Goal: Information Seeking & Learning: Learn about a topic

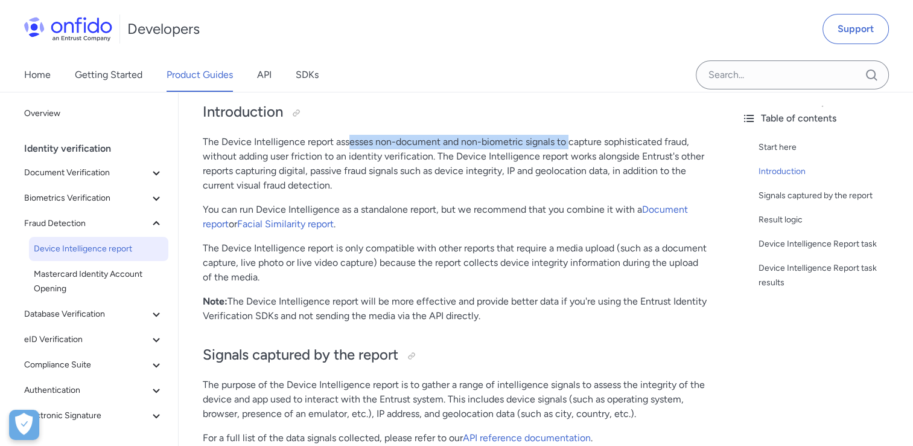
drag, startPoint x: 347, startPoint y: 141, endPoint x: 568, endPoint y: 137, distance: 221.0
click at [568, 137] on p "The Device Intelligence report assesses non-document and non-biometric signals …" at bounding box center [455, 164] width 505 height 58
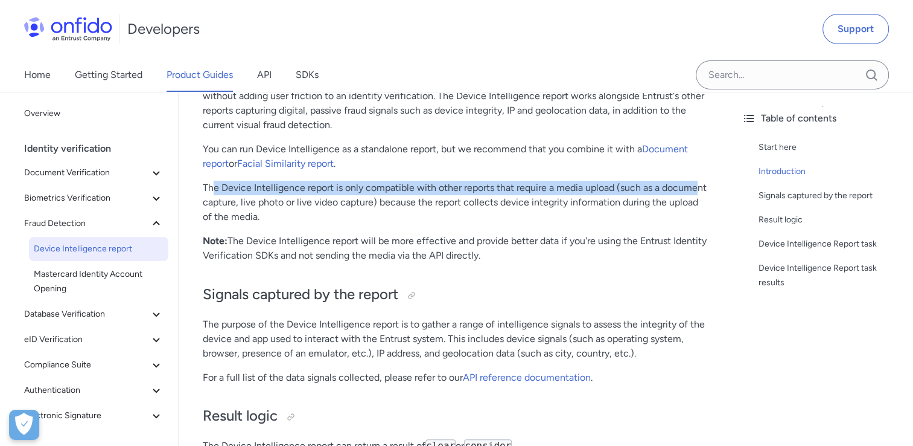
drag, startPoint x: 214, startPoint y: 190, endPoint x: 695, endPoint y: 194, distance: 481.2
click at [695, 194] on p "The Device Intelligence report is only compatible with other reports that requi…" at bounding box center [455, 202] width 505 height 43
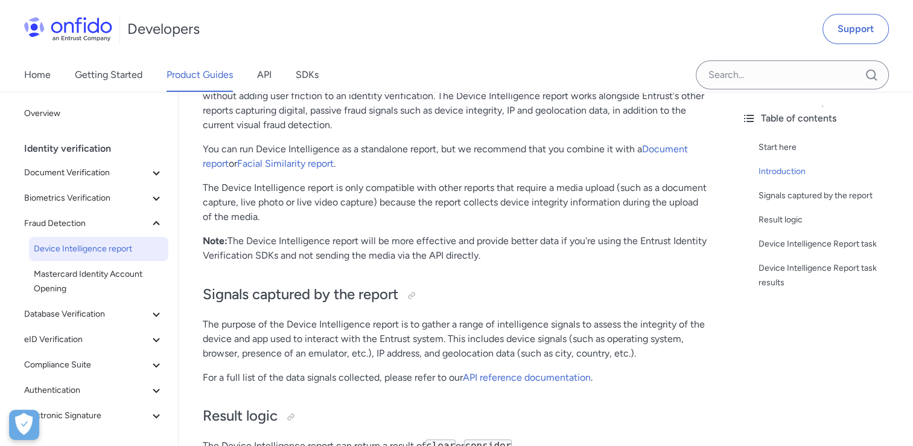
click at [329, 219] on p "The Device Intelligence report is only compatible with other reports that requi…" at bounding box center [455, 202] width 505 height 43
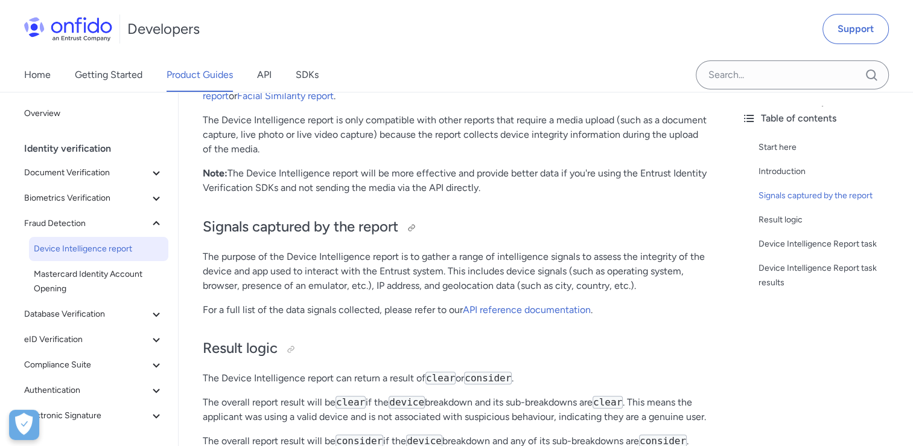
scroll to position [302, 0]
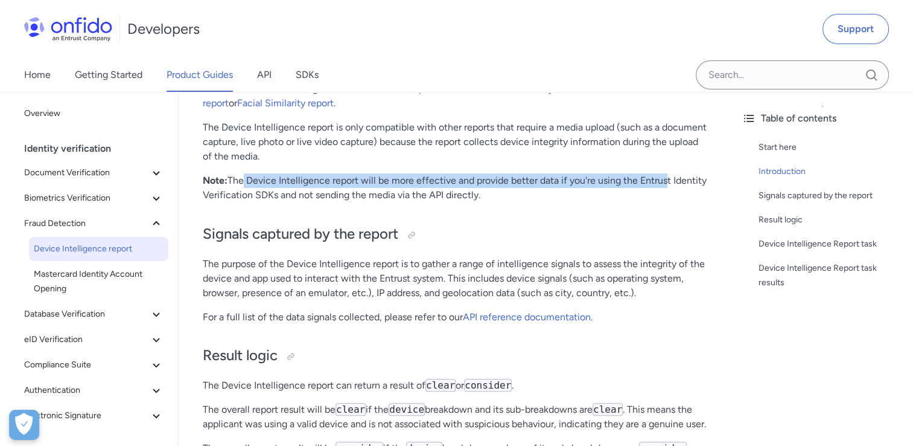
drag, startPoint x: 240, startPoint y: 177, endPoint x: 663, endPoint y: 175, distance: 422.6
click at [663, 175] on p "Note: The Device Intelligence report will be more effective and provide better …" at bounding box center [455, 187] width 505 height 29
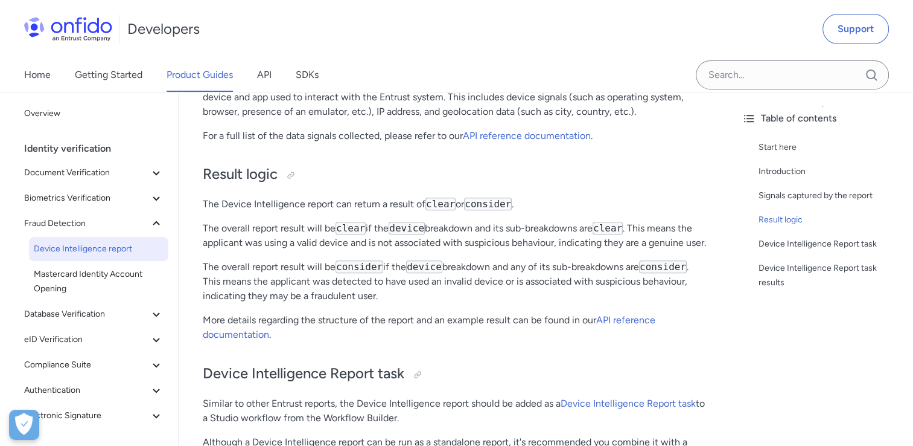
scroll to position [483, 0]
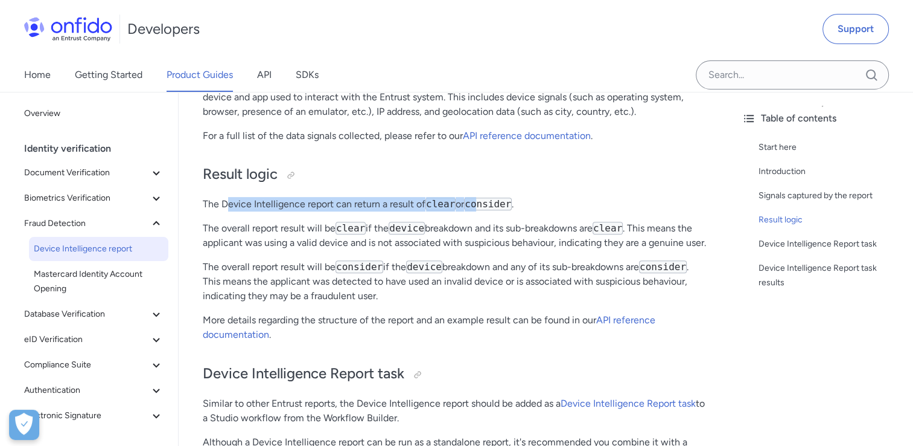
drag, startPoint x: 226, startPoint y: 206, endPoint x: 481, endPoint y: 205, distance: 254.2
click at [481, 205] on p "The Device Intelligence report can return a result of clear or consider ." at bounding box center [455, 204] width 505 height 14
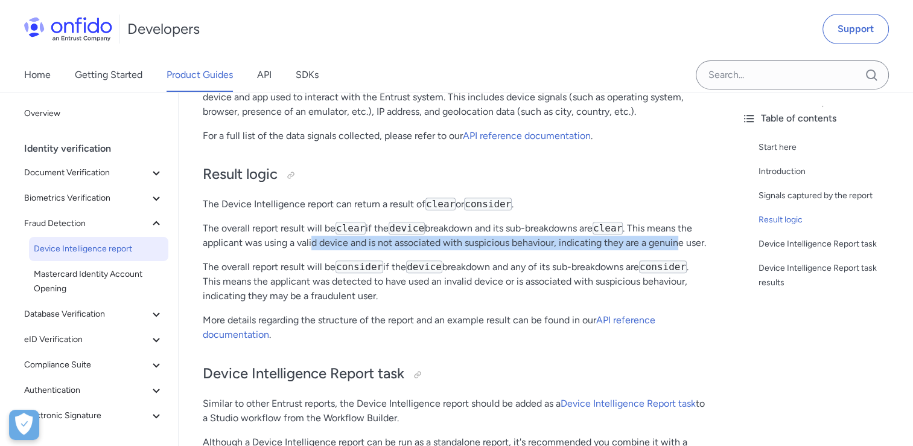
drag, startPoint x: 312, startPoint y: 248, endPoint x: 677, endPoint y: 248, distance: 365.8
click at [677, 248] on p "The overall report result will be clear if the device breakdown and its sub-bre…" at bounding box center [455, 235] width 505 height 29
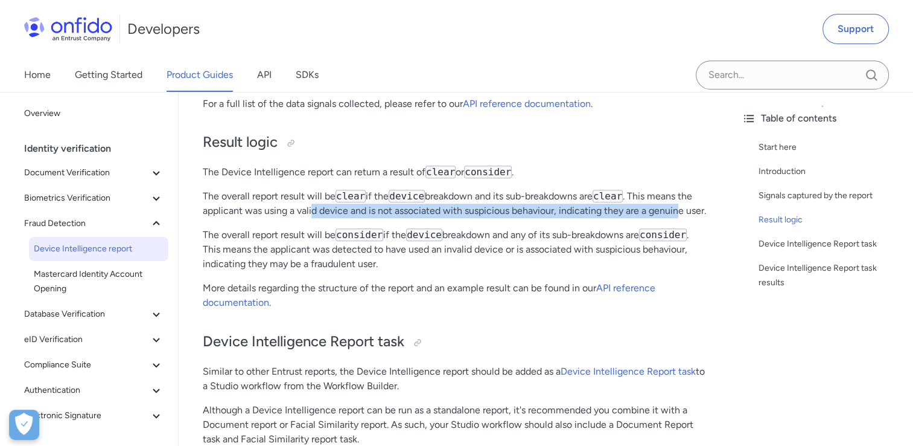
scroll to position [543, 0]
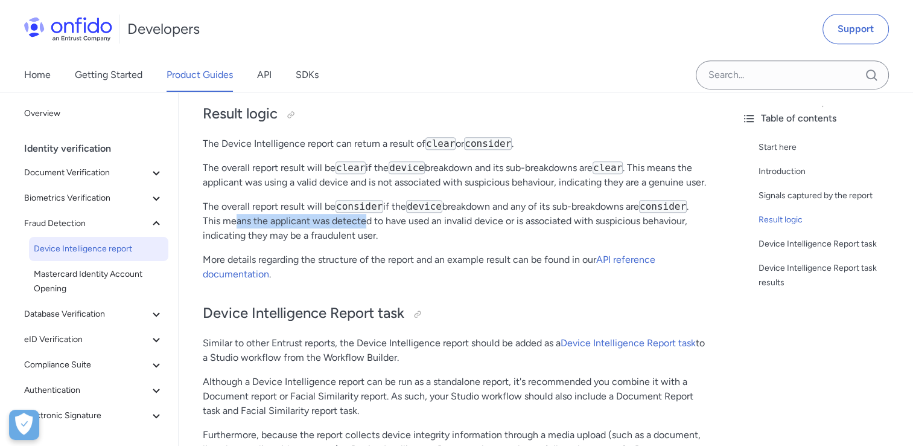
drag, startPoint x: 237, startPoint y: 215, endPoint x: 363, endPoint y: 216, distance: 126.2
click at [363, 216] on p "The overall report result will be consider if the device breakdown and any of i…" at bounding box center [455, 220] width 505 height 43
drag, startPoint x: 363, startPoint y: 216, endPoint x: 641, endPoint y: 200, distance: 278.8
click at [641, 200] on p "The overall report result will be consider if the device breakdown and any of i…" at bounding box center [455, 220] width 505 height 43
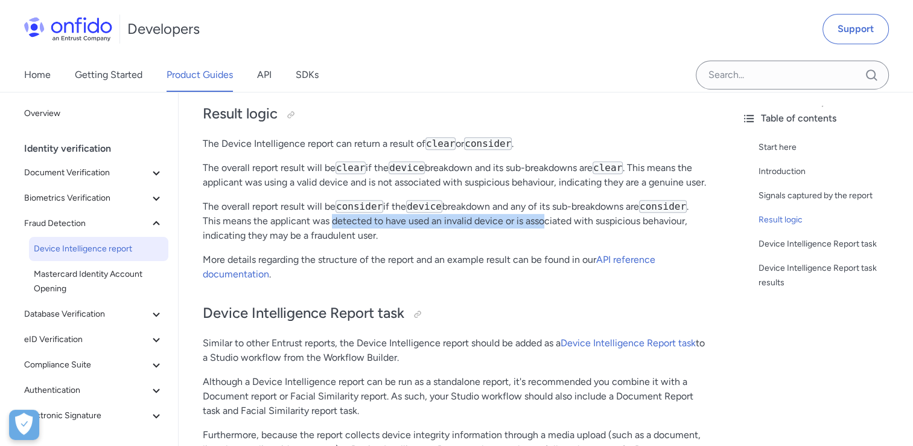
drag, startPoint x: 333, startPoint y: 225, endPoint x: 543, endPoint y: 223, distance: 210.1
click at [543, 223] on p "The overall report result will be consider if the device breakdown and any of i…" at bounding box center [455, 220] width 505 height 43
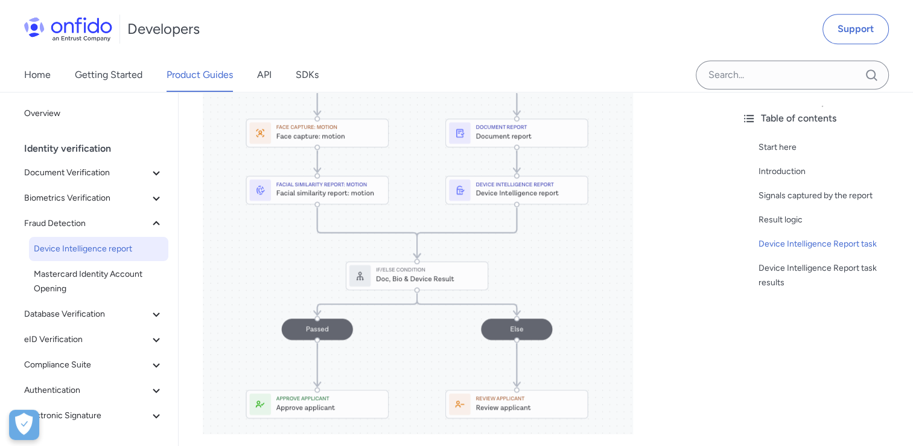
scroll to position [1147, 0]
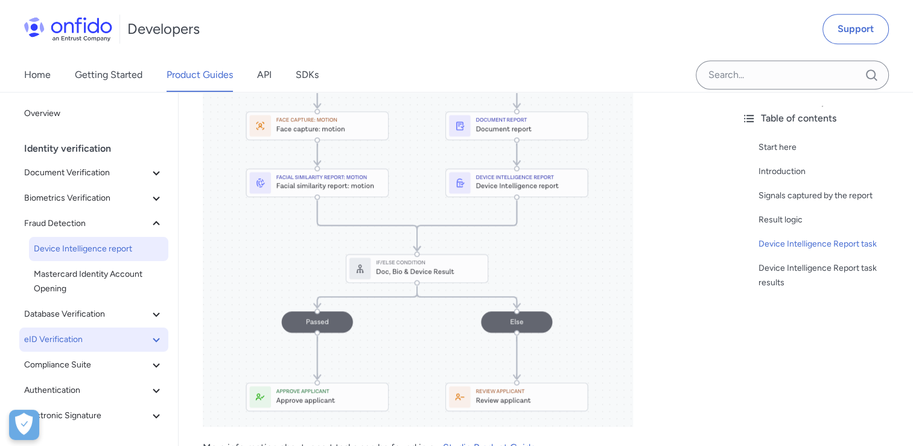
click at [93, 337] on span "eID Verification" at bounding box center [86, 339] width 125 height 14
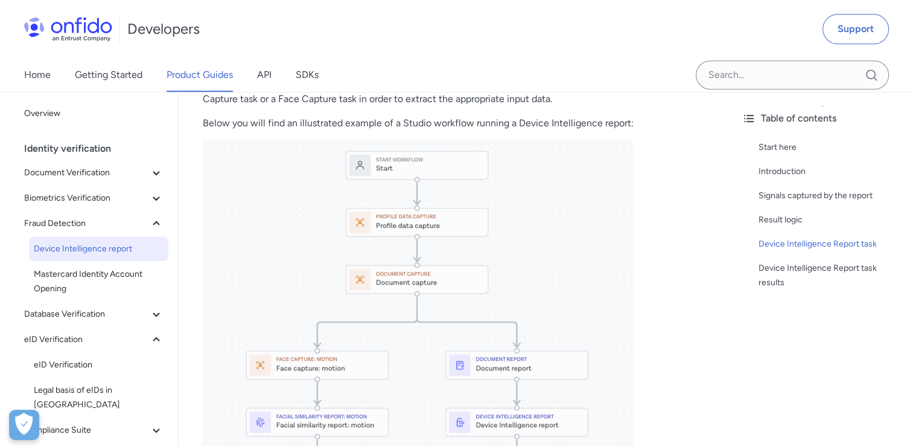
scroll to position [906, 0]
click at [427, 290] on img at bounding box center [418, 404] width 430 height 525
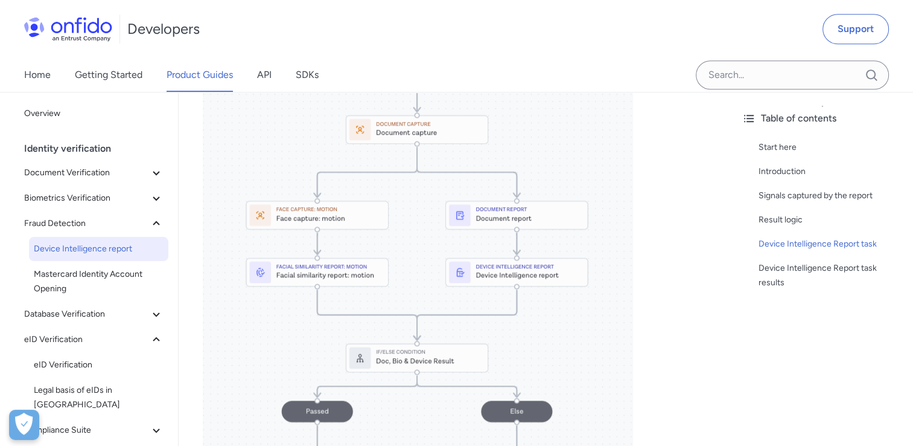
scroll to position [1087, 0]
